Goal: Transaction & Acquisition: Purchase product/service

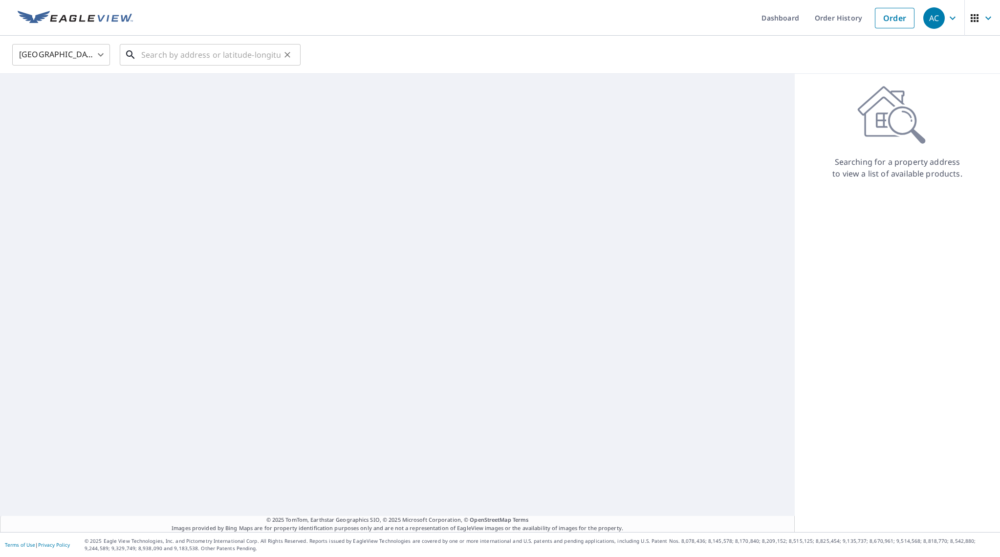
click at [231, 60] on input "text" at bounding box center [210, 54] width 139 height 27
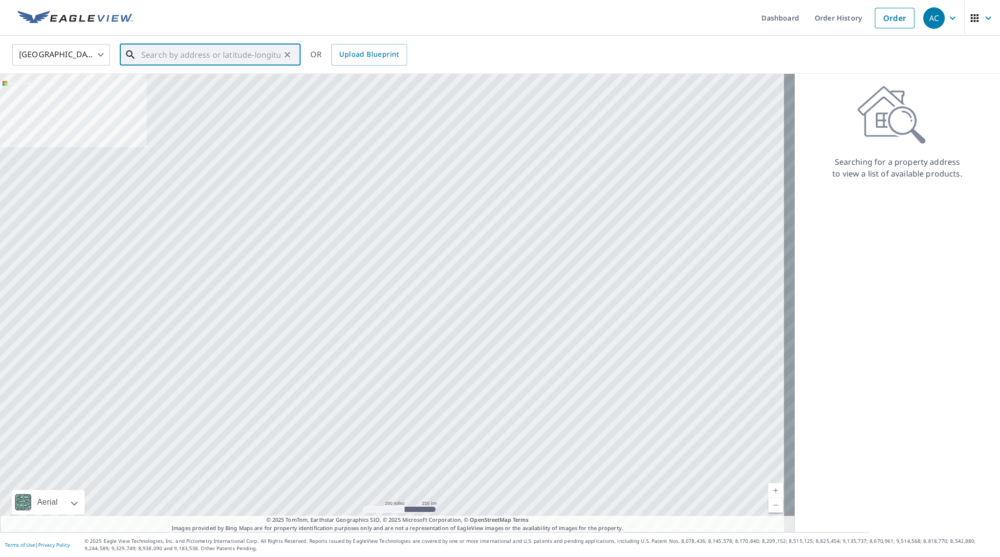
paste input "[STREET_ADDRESS]"
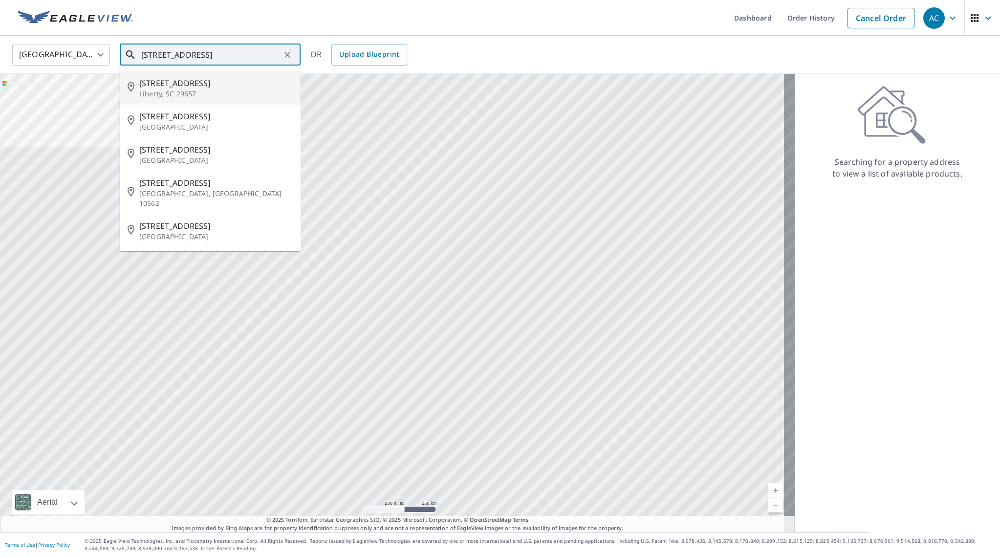
click at [239, 91] on p "Liberty, SC 29657" at bounding box center [216, 94] width 154 height 10
type input "[STREET_ADDRESS]"
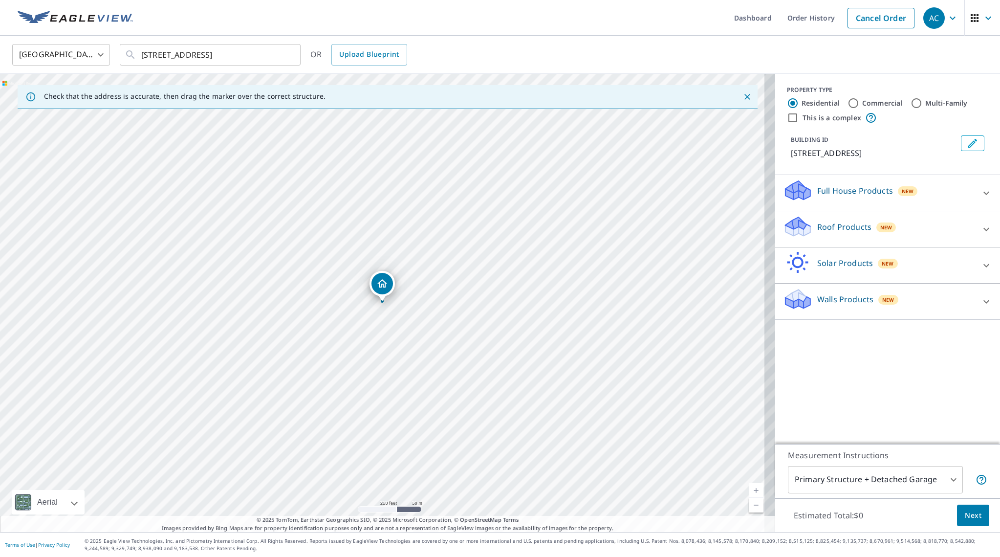
click at [853, 194] on p "Full House Products" at bounding box center [855, 191] width 76 height 12
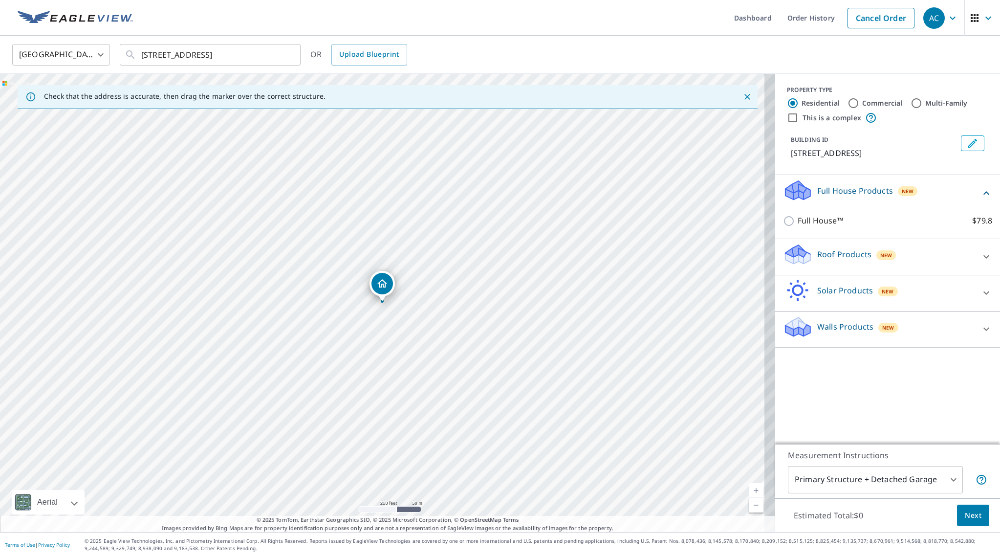
click at [838, 326] on p "Walls Products" at bounding box center [845, 327] width 56 height 12
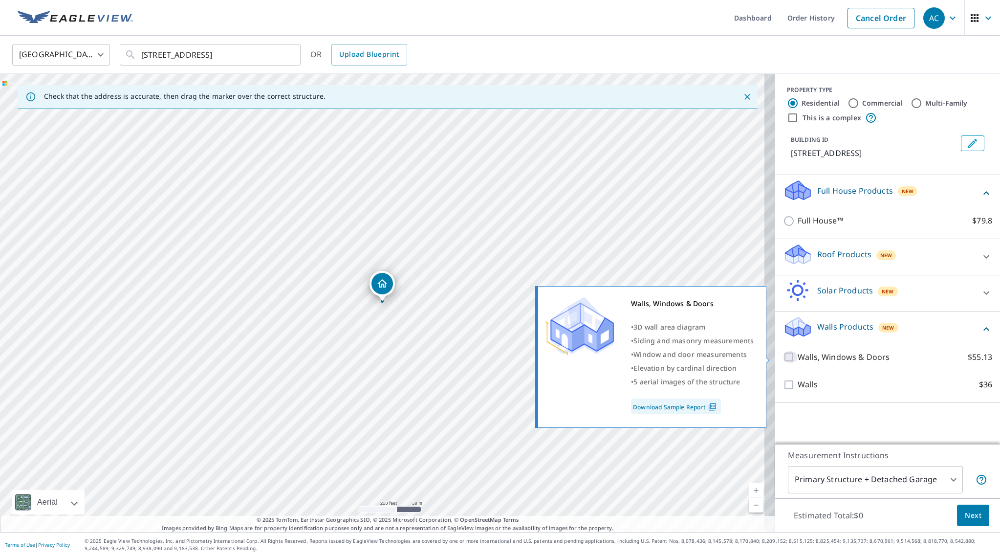
click at [783, 356] on input "Walls, Windows & Doors $55.13" at bounding box center [790, 357] width 15 height 12
checkbox input "true"
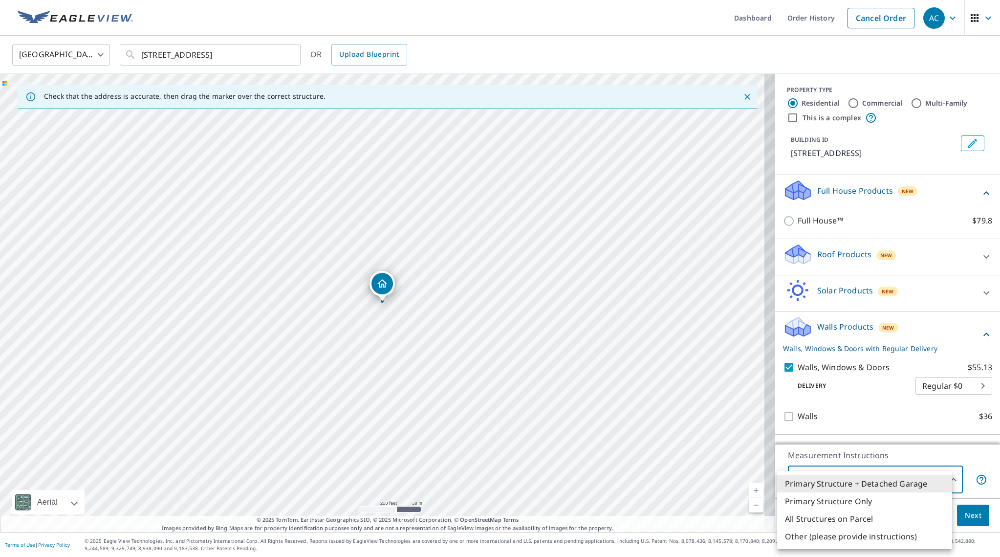
click at [889, 477] on body "AC AC Dashboard Order History Cancel Order AC United States [GEOGRAPHIC_DATA] ​…" at bounding box center [500, 278] width 1000 height 557
click at [881, 523] on li "All Structures on Parcel" at bounding box center [864, 519] width 175 height 18
type input "3"
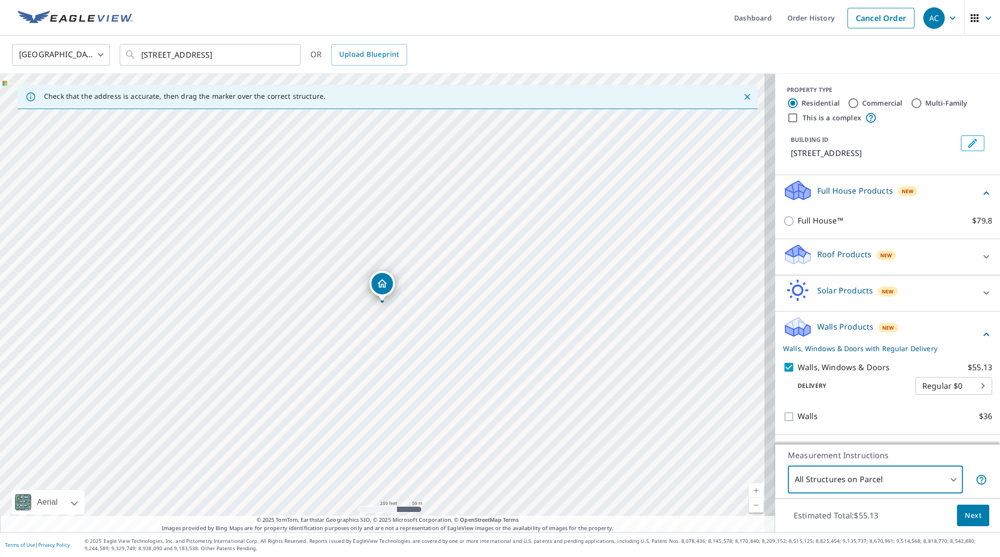
click at [965, 513] on span "Next" at bounding box center [973, 515] width 17 height 12
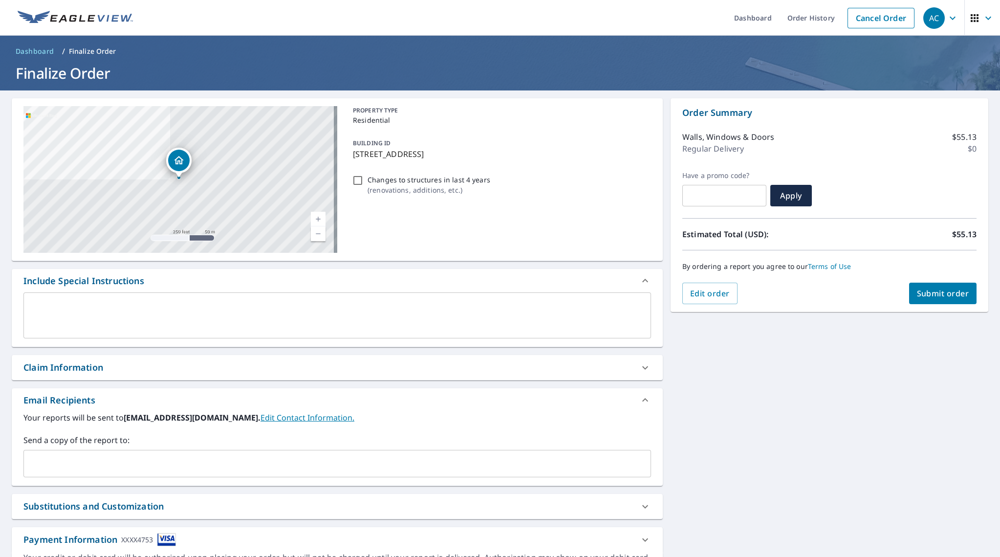
click at [104, 371] on div "Claim Information" at bounding box center [328, 367] width 610 height 13
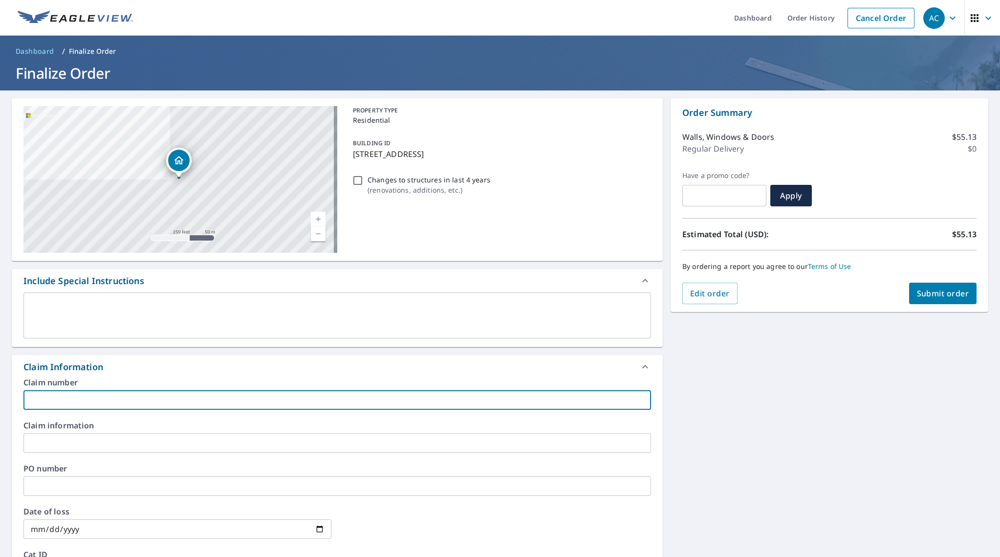
click at [92, 399] on input "text" at bounding box center [337, 400] width 628 height 20
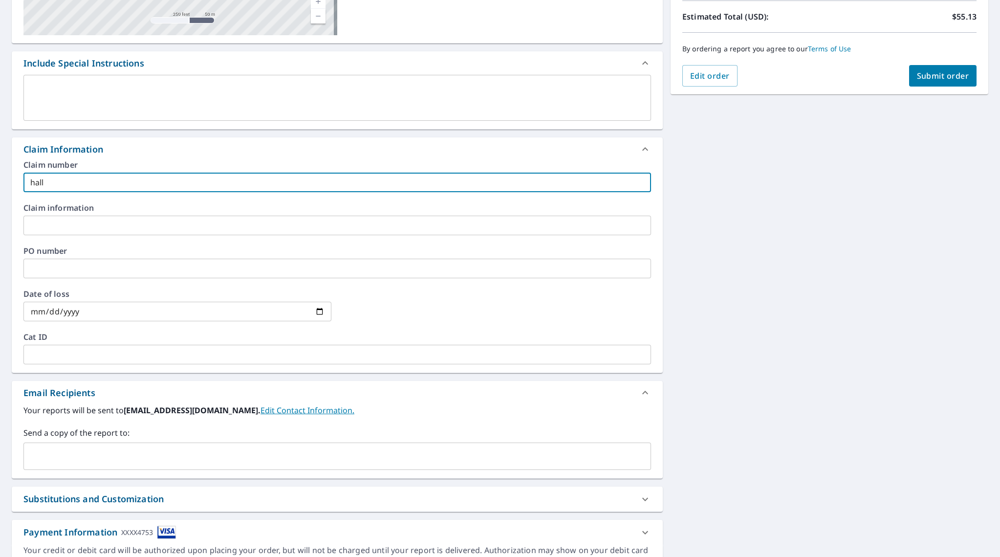
scroll to position [220, 0]
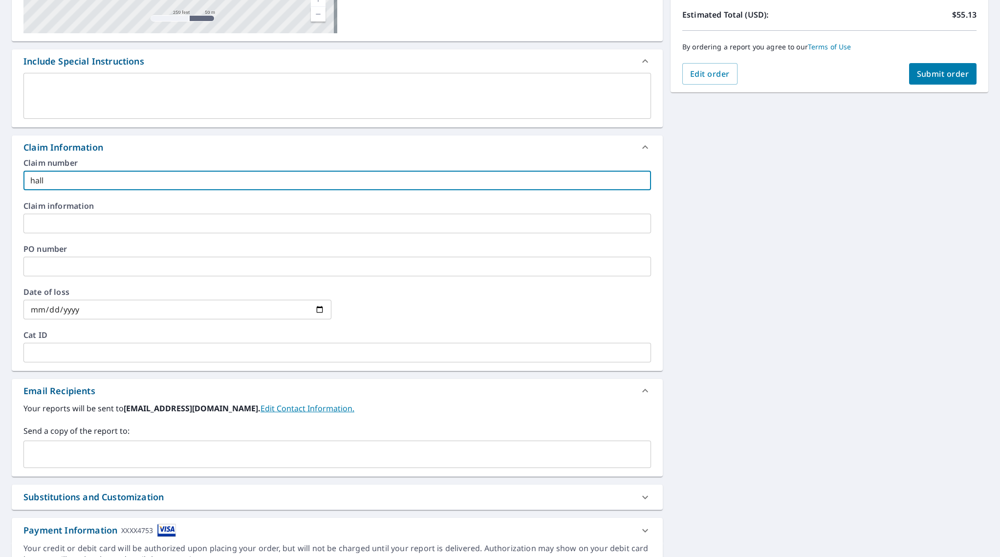
type input "hall"
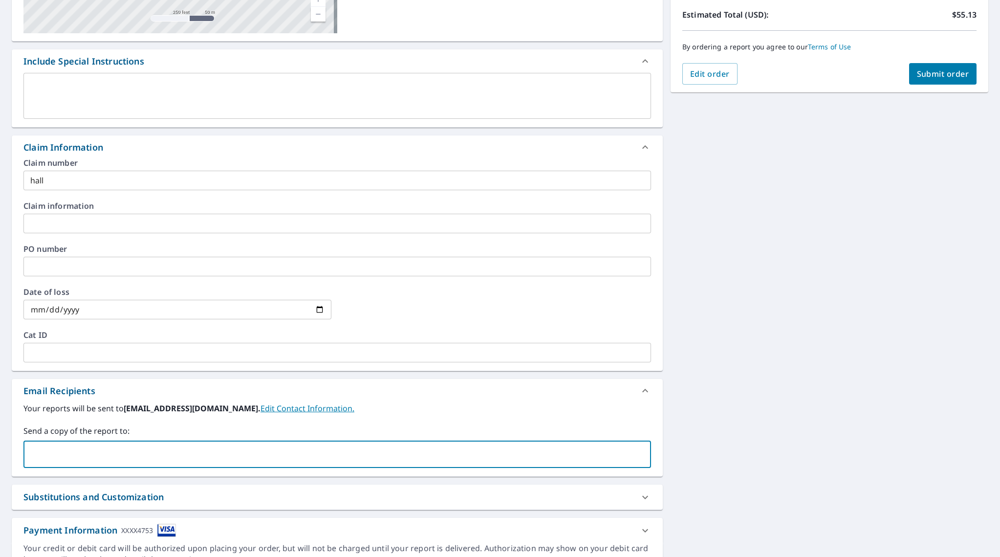
click at [81, 447] on input "text" at bounding box center [330, 454] width 604 height 19
type input "[EMAIL_ADDRESS][DOMAIN_NAME]"
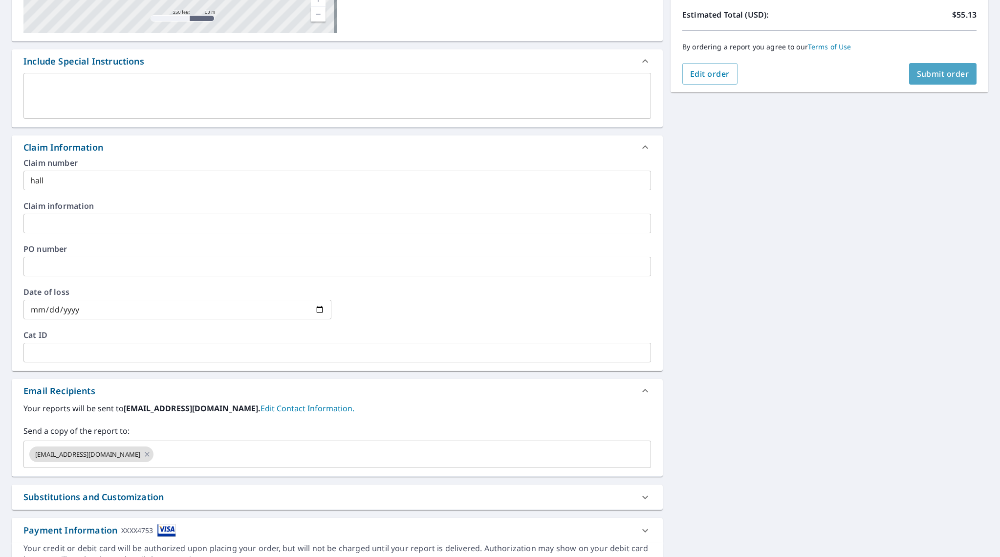
click at [929, 72] on span "Submit order" at bounding box center [943, 73] width 52 height 11
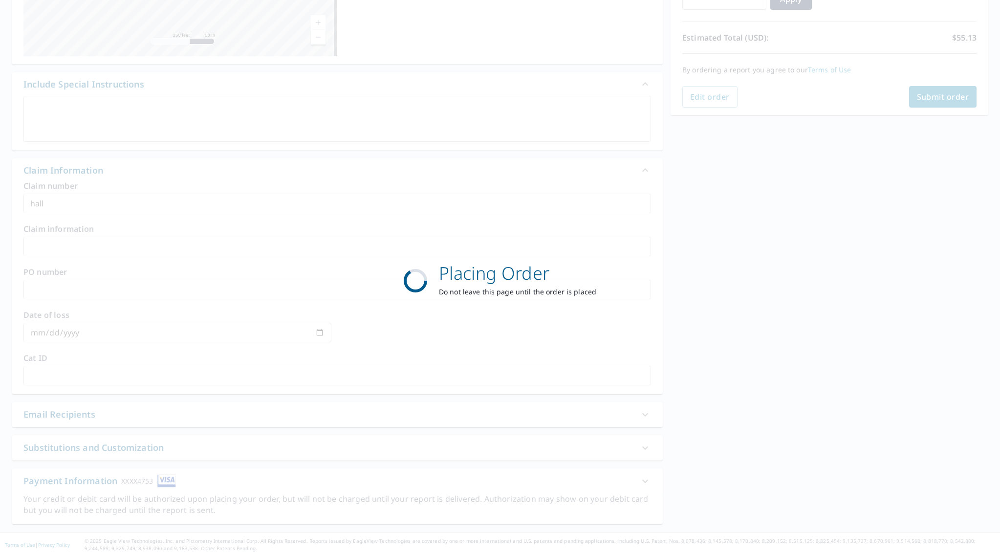
scroll to position [196, 0]
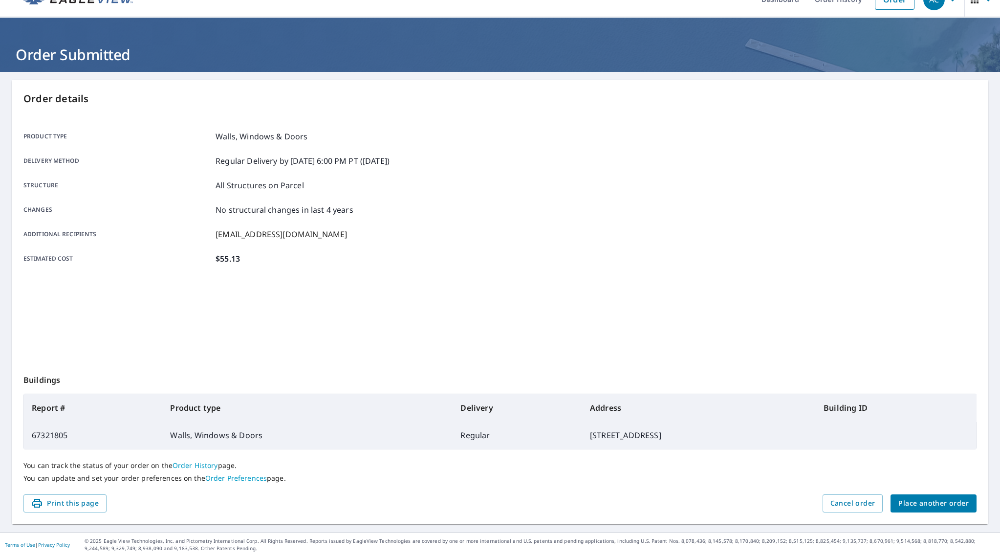
scroll to position [18, 0]
